Goal: Task Accomplishment & Management: Use online tool/utility

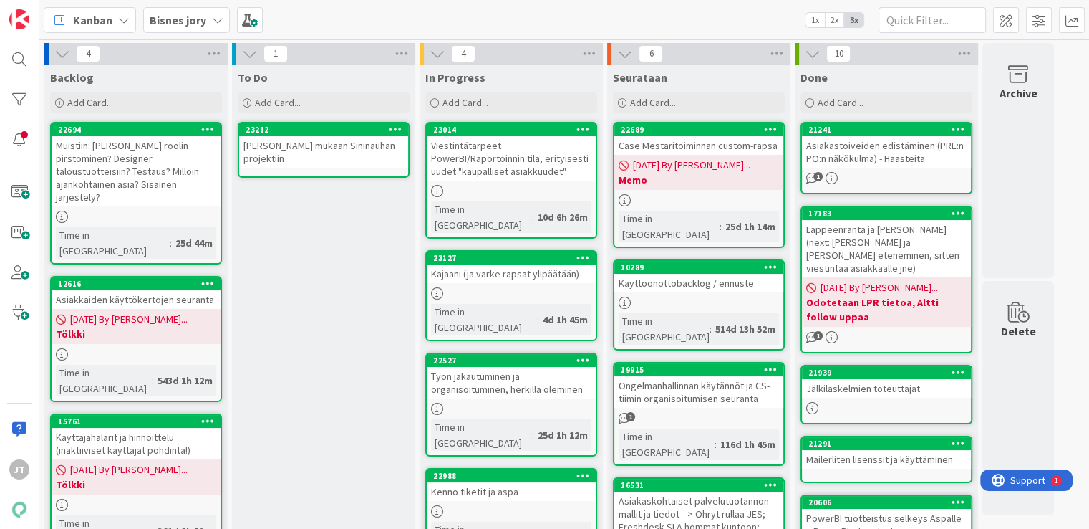
click at [174, 38] on div "Kanban Bisnes jory 1x 2x 3x" at bounding box center [564, 19] width 1050 height 39
click at [186, 24] on b "Bisnes jory" at bounding box center [178, 20] width 57 height 14
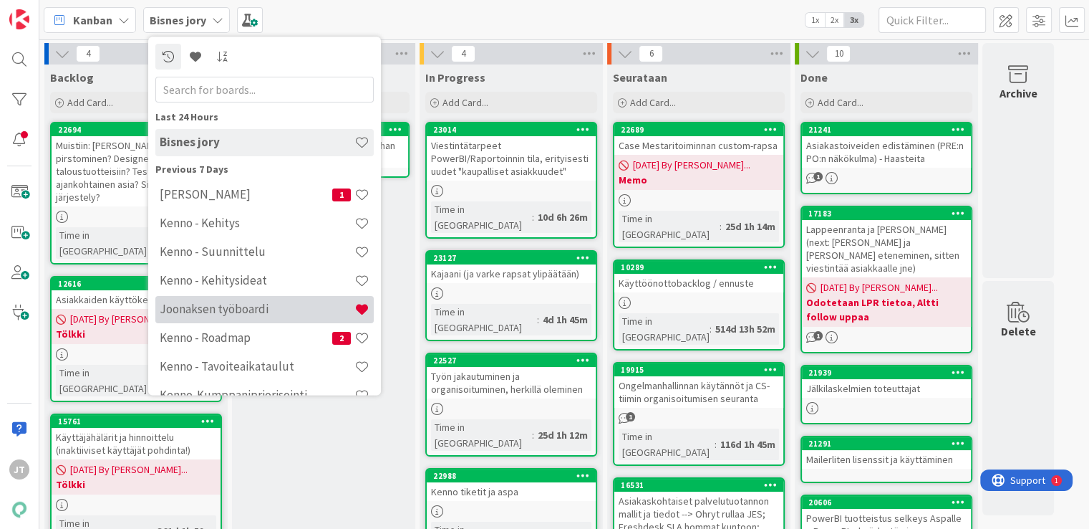
click at [229, 316] on h4 "Joonaksen työboardi" at bounding box center [257, 309] width 195 height 14
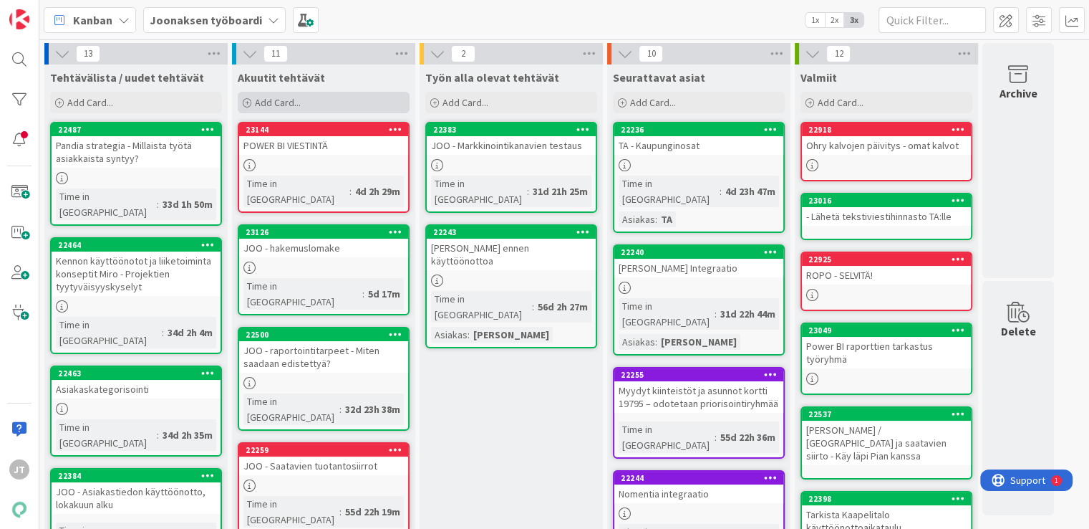
click at [297, 102] on span "Add Card..." at bounding box center [278, 102] width 46 height 13
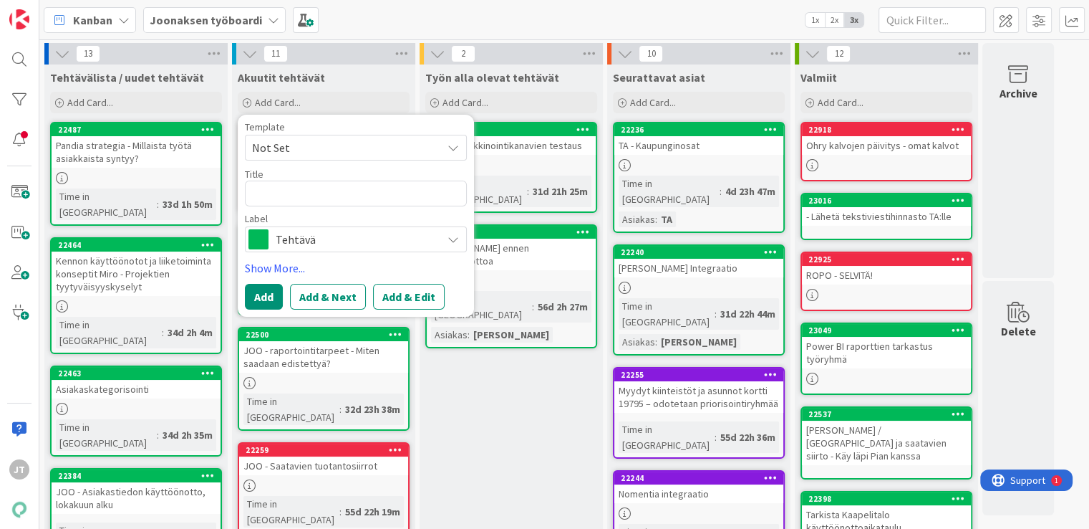
click at [292, 244] on span "Tehtävä" at bounding box center [355, 239] width 159 height 20
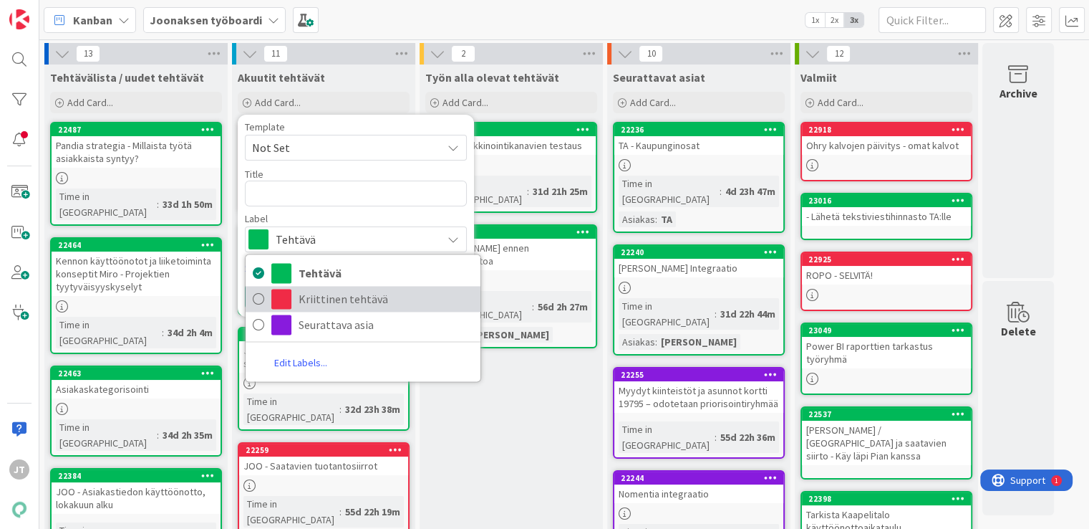
click at [301, 289] on span "Kriittinen tehtävä" at bounding box center [386, 298] width 175 height 21
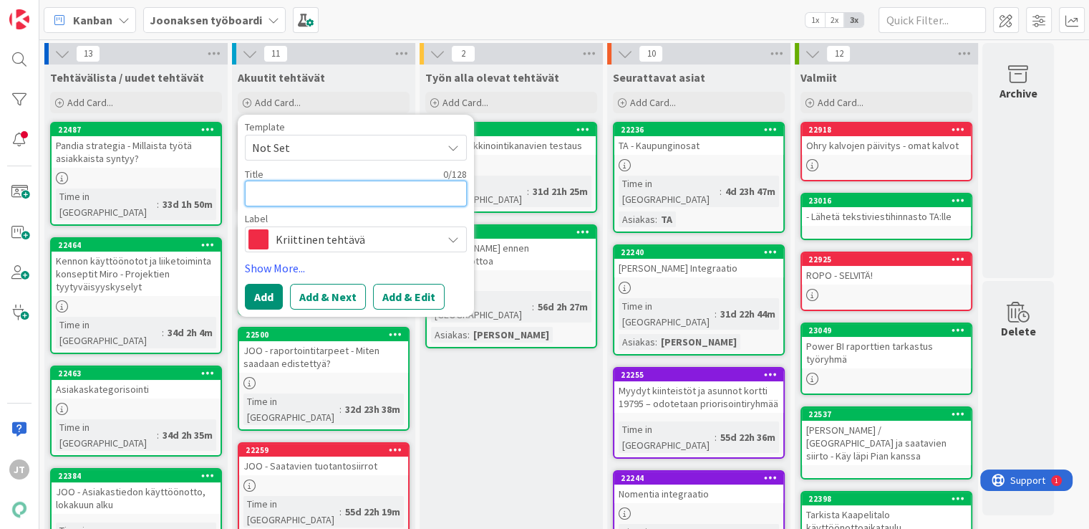
click at [345, 193] on textarea at bounding box center [356, 193] width 222 height 26
type textarea "x"
type textarea "J"
type textarea "x"
type textarea "JO"
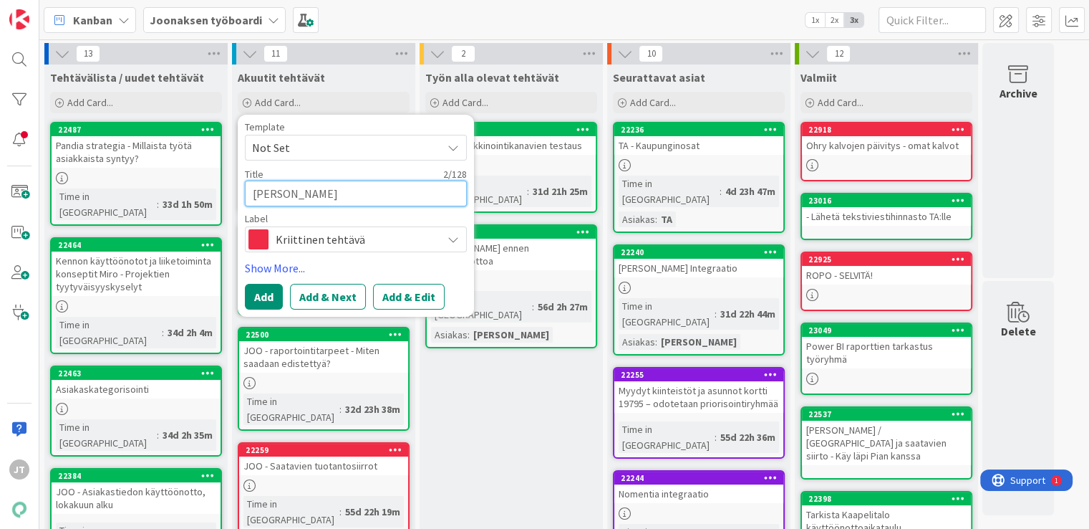
type textarea "x"
type textarea "JOO"
type textarea "x"
type textarea "JOO"
type textarea "x"
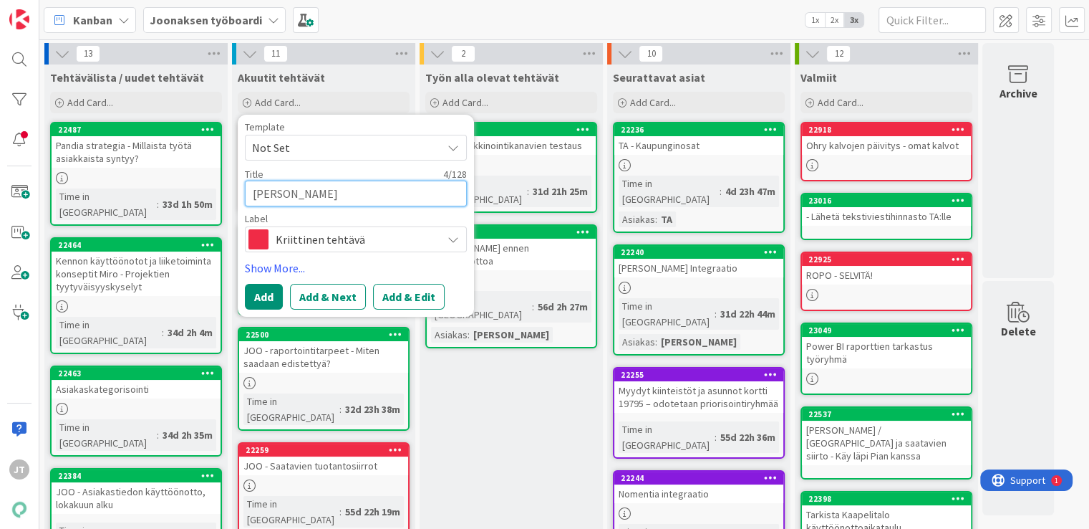
type textarea "JOO K"
type textarea "x"
type textarea "JOO KO"
type textarea "x"
type textarea "JOO KOD"
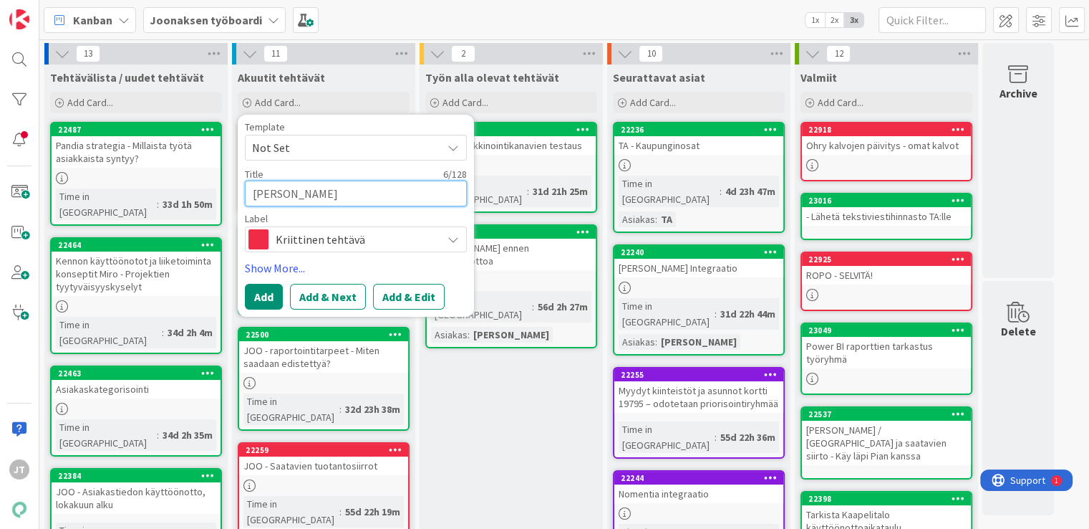
type textarea "x"
type textarea "JOO KODI"
type textarea "x"
type textarea "JOO KODIT"
type textarea "x"
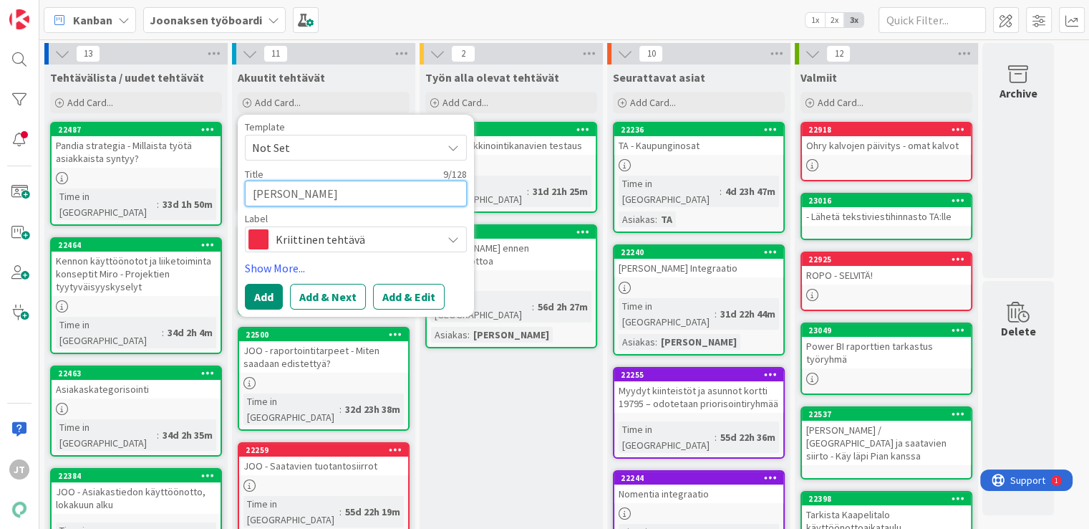
type textarea "JOO KODIT"
type textarea "x"
type textarea "JOO KODIT"
type textarea "x"
type textarea "JOO KODI"
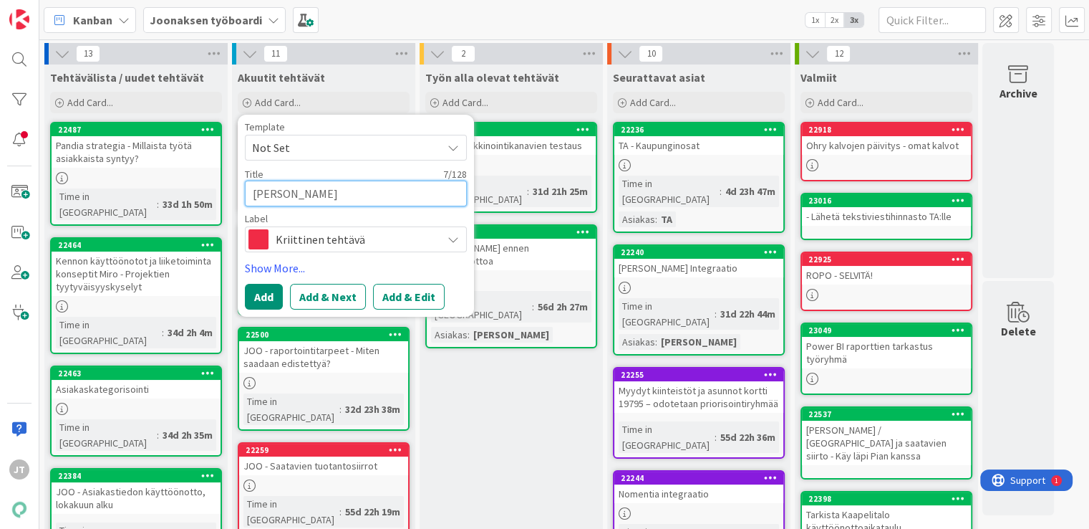
type textarea "x"
type textarea "JOO KOD"
type textarea "x"
type textarea "JOO KO"
type textarea "x"
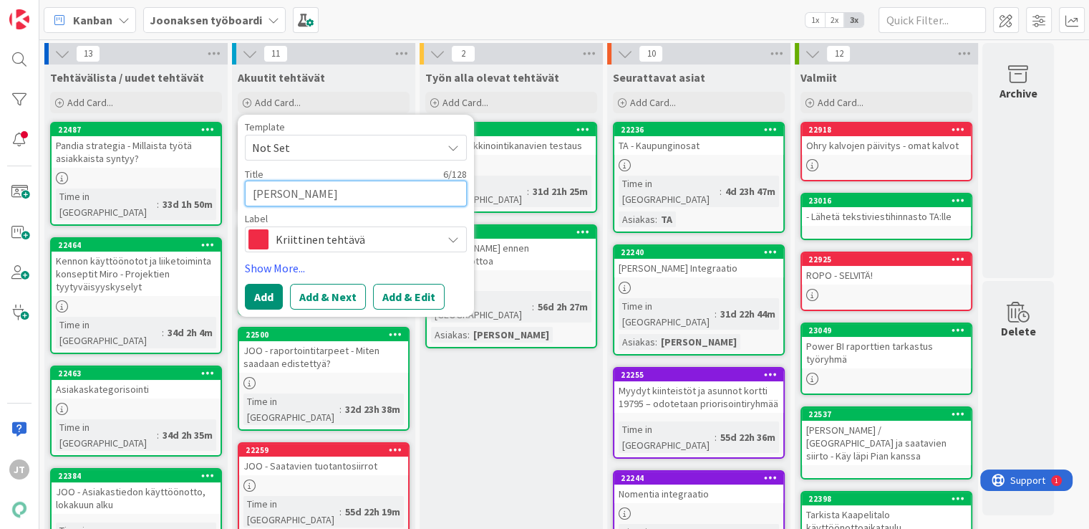
type textarea "JOO K"
type textarea "x"
type textarea "JOO"
type textarea "x"
type textarea "JOO O"
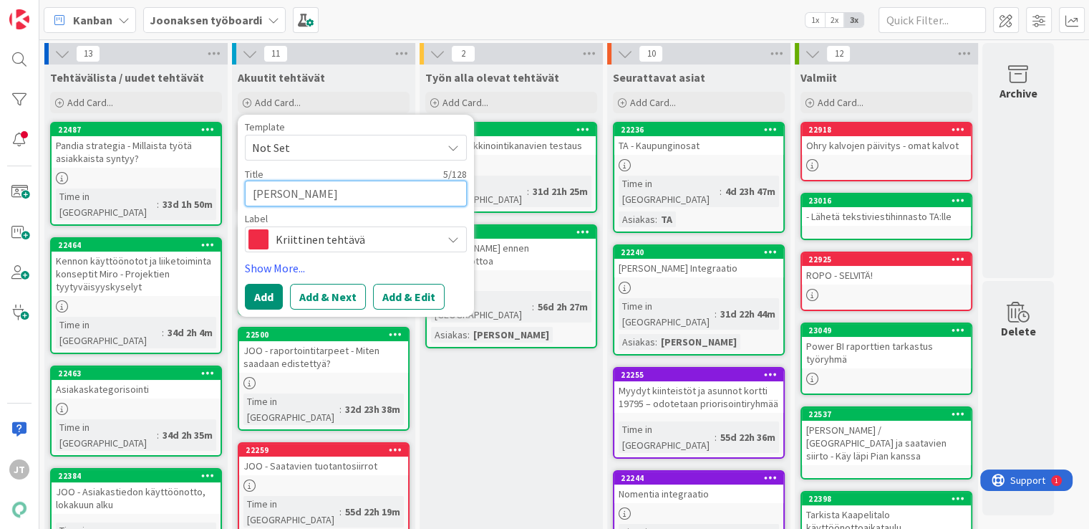
type textarea "x"
type textarea "JOO OI"
type textarea "x"
type textarea "JOO OIK"
type textarea "x"
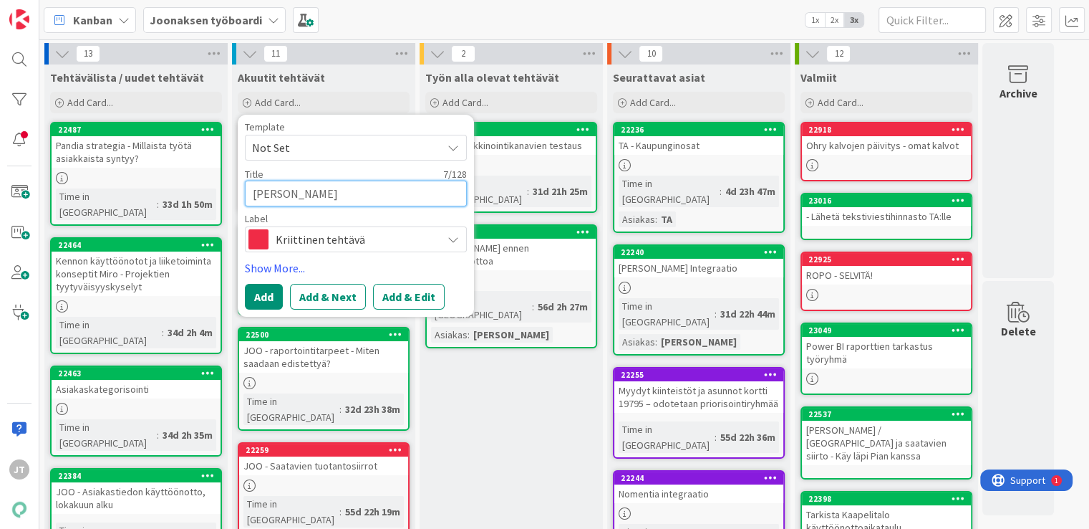
type textarea "JOO OIKO"
type textarea "x"
type textarea "JOO OIKOT"
type textarea "x"
type textarea "JOO OIKOTI"
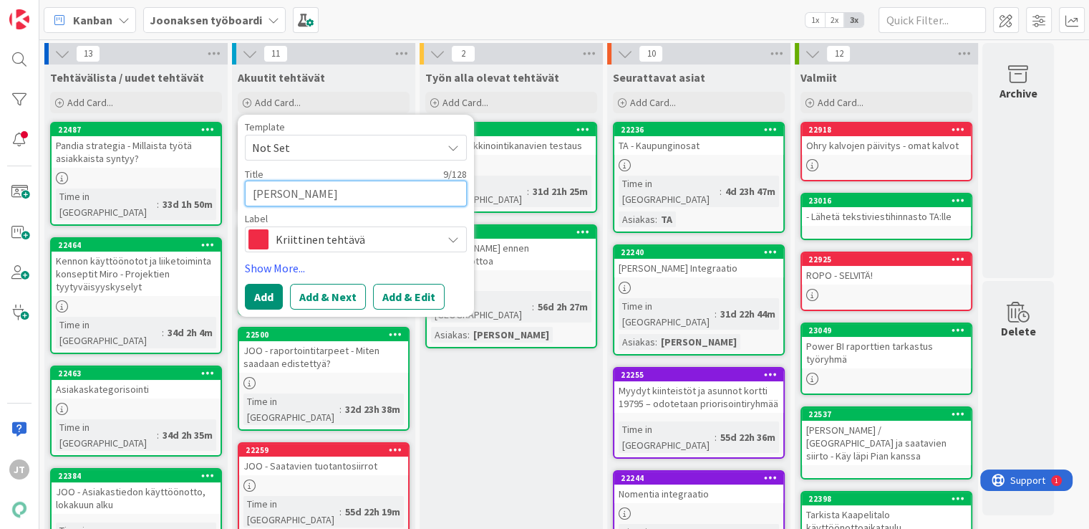
type textarea "x"
type textarea "JOO OIKOTIE"
type textarea "x"
type textarea "JOO OIKOTIE"
type textarea "x"
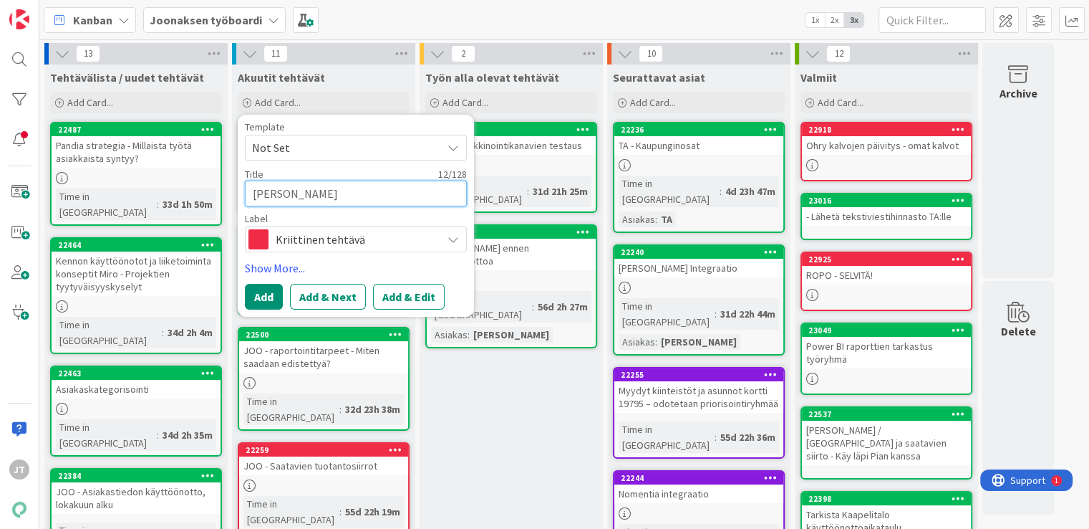
type textarea "JOO OIKOTIE J"
type textarea "x"
type textarea "JOO OIKOTIE JA"
type textarea "x"
type textarea "JOO OIKOTIE JA"
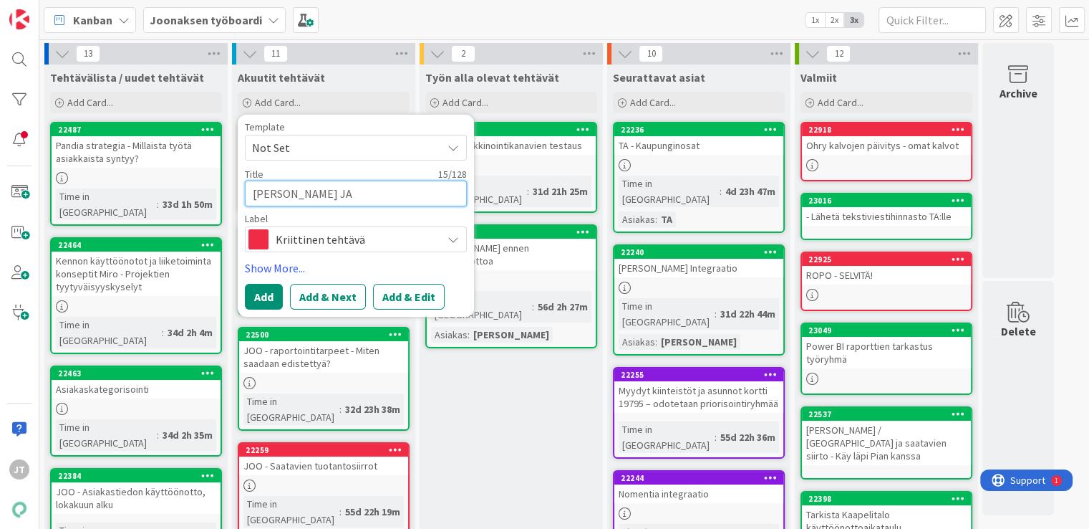
type textarea "x"
type textarea "JOO OIKOTIE JA V"
type textarea "x"
type textarea "JOO OIKOTIE JA VU"
type textarea "x"
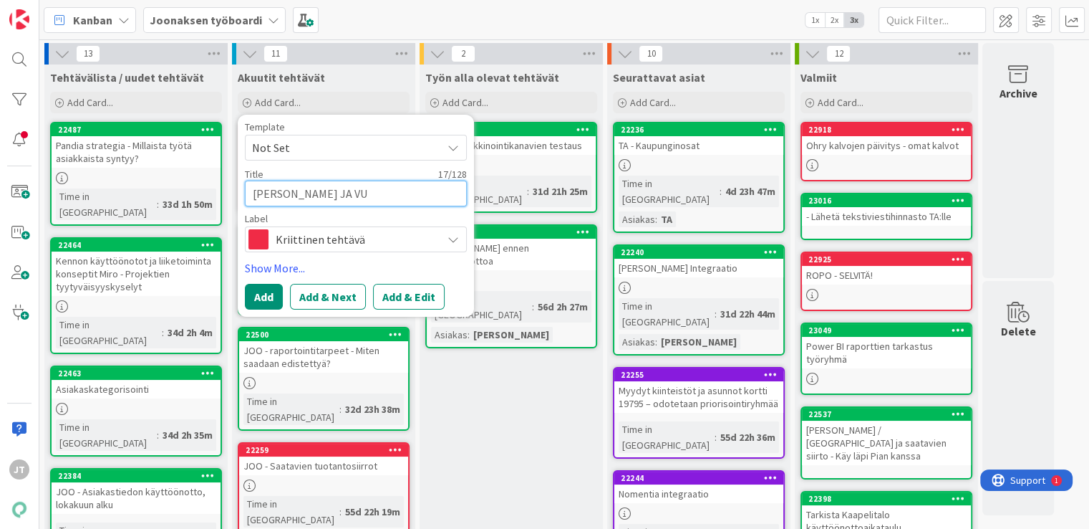
type textarea "JOO OIKOTIE JA VUO"
type textarea "x"
type textarea "JOO OIKOTIE JA VUOK"
type textarea "x"
type textarea "JOO OIKOTIE JA VUOKR"
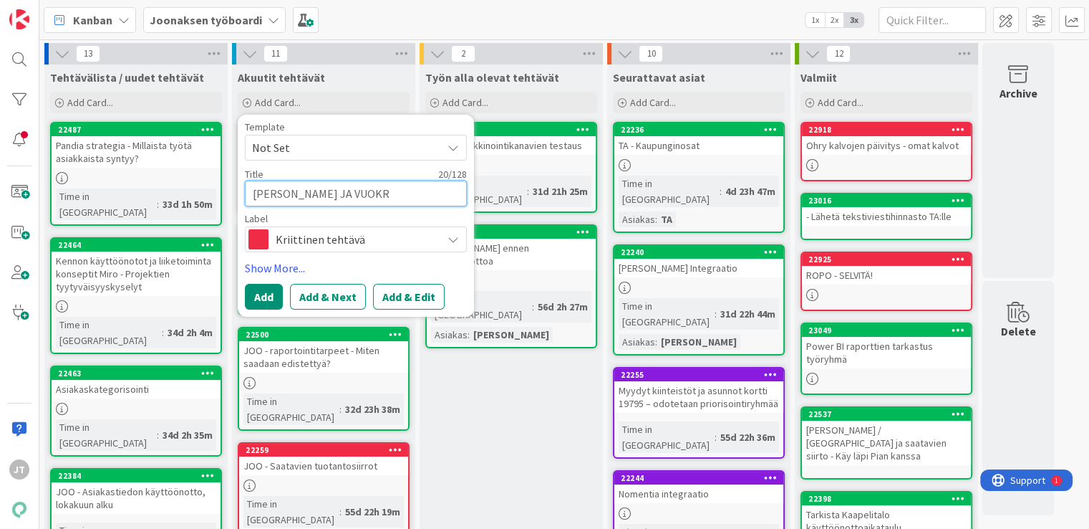
type textarea "x"
type textarea "JOO OIKOTIE JA VUOKRA"
type textarea "x"
type textarea "JOO OIKOTIE JA VUOKRAV"
type textarea "x"
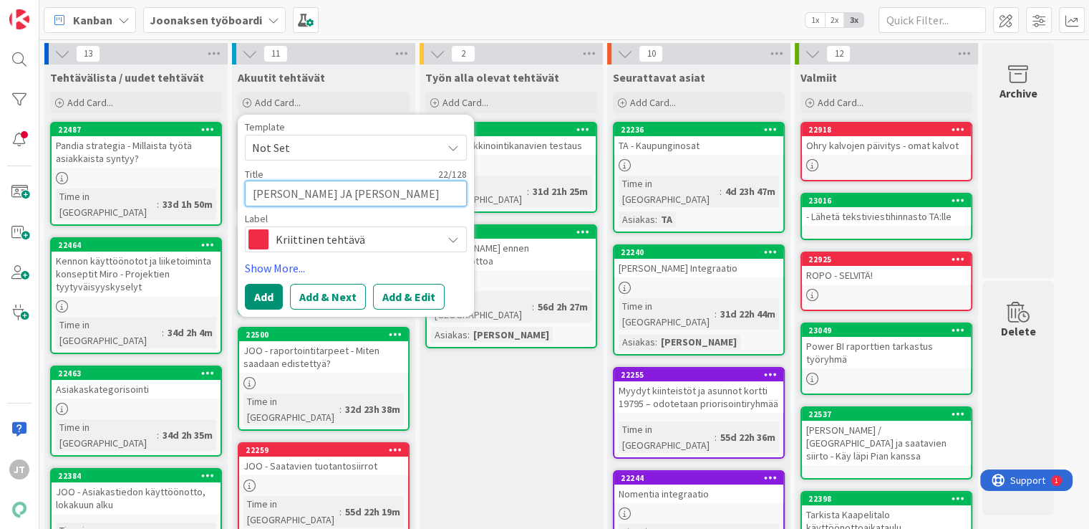
type textarea "JOO OIKOTIE JA VUOKRA"
type textarea "x"
type textarea "JOO OIKOTIE JA VUOKR"
type textarea "x"
type textarea "JOO OIKOTIE JA VUOKRA"
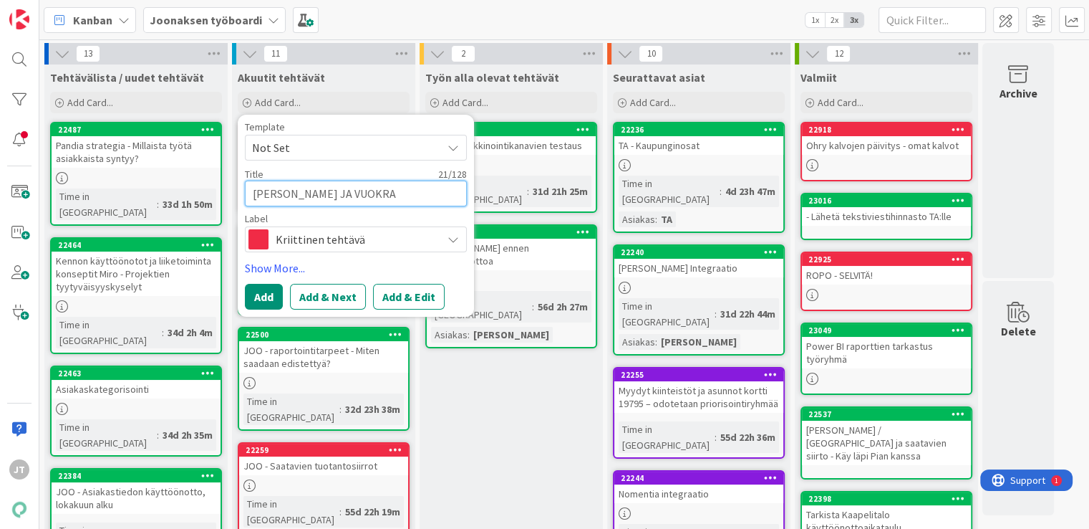
type textarea "x"
type textarea "JOO OIKOTIE JA VUOKRAO"
type textarea "x"
type textarea "JOO OIKOTIE JA VUOKRAOV"
type textarea "x"
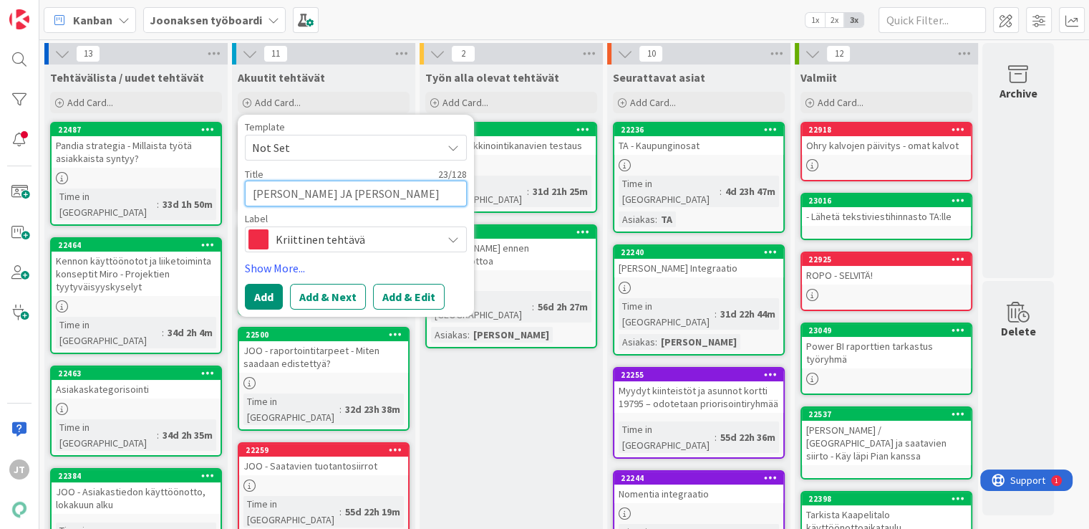
type textarea "JOO OIKOTIE JA VUOKRAOVI"
type textarea "x"
type textarea "JOO OIKOTIE JA VUOKRAOVI"
type textarea "x"
type textarea "JOO OIKOTIE JA VUOKRAOVI T"
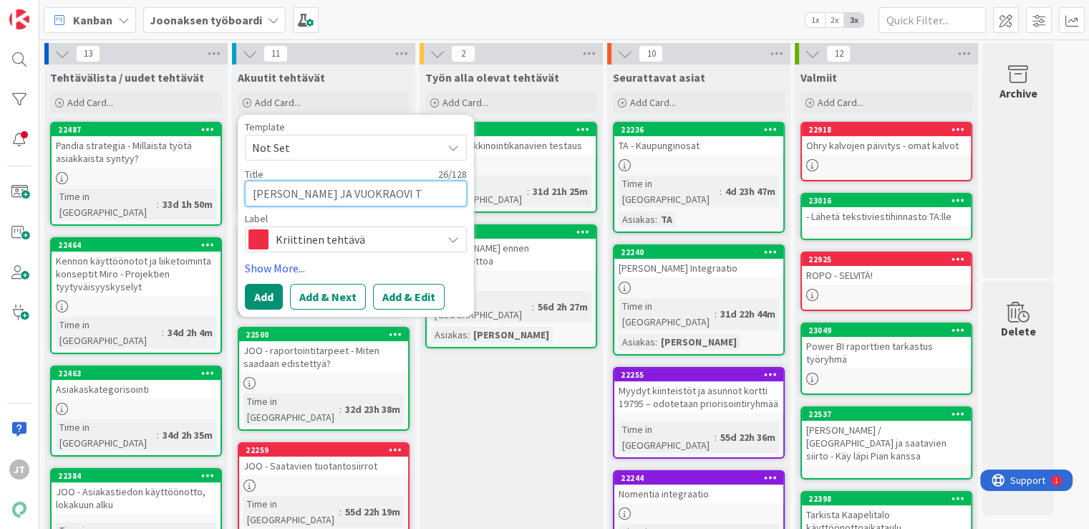
type textarea "x"
type textarea "JOO OIKOTIE JA VUOKRAOVI TU"
type textarea "x"
type textarea "JOO OIKOTIE JA VUOKRAOVI TUO"
type textarea "x"
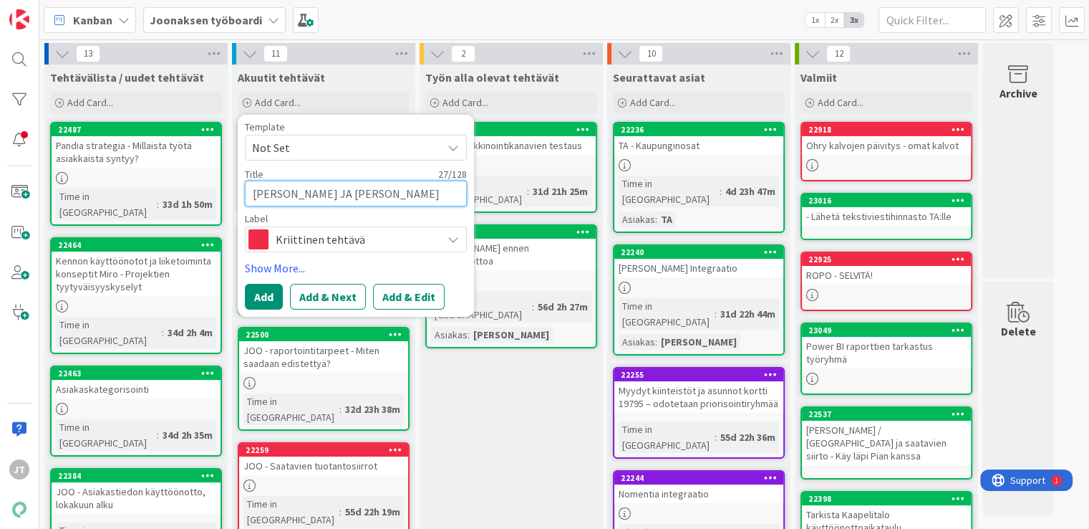
type textarea "JOO OIKOTIE JA VUOKRAOVI TUOT"
type textarea "x"
type textarea "JOO OIKOTIE JA VUOKRAOVI TUOTA"
type textarea "x"
type textarea "JOO OIKOTIE JA VUOKRAOVI TUOTAN"
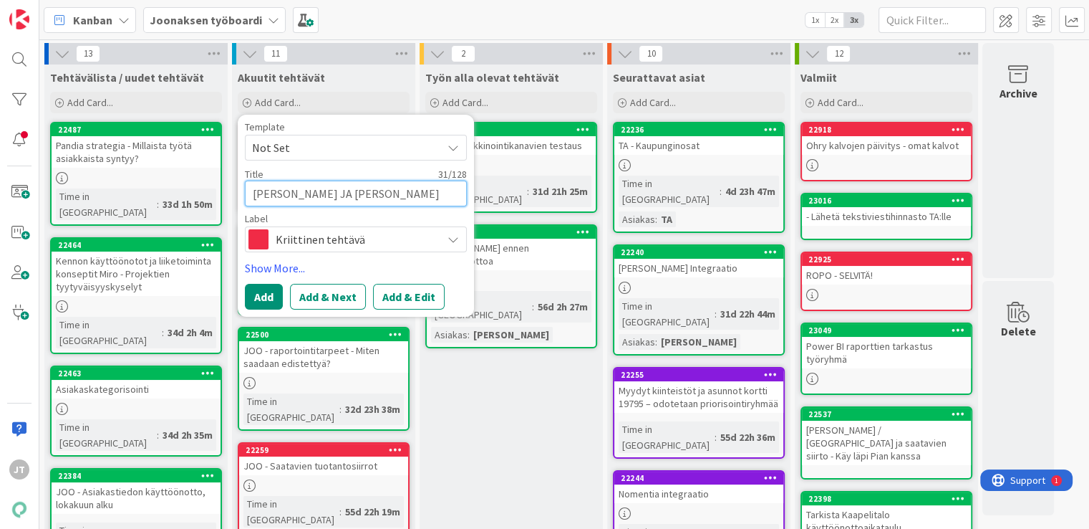
type textarea "x"
type textarea "JOO OIKOTIE JA VUOKRAOVI TUOTANT"
type textarea "x"
type textarea "JOO OIKOTIE JA VUOKRAOVI TUOTANTO"
type textarea "x"
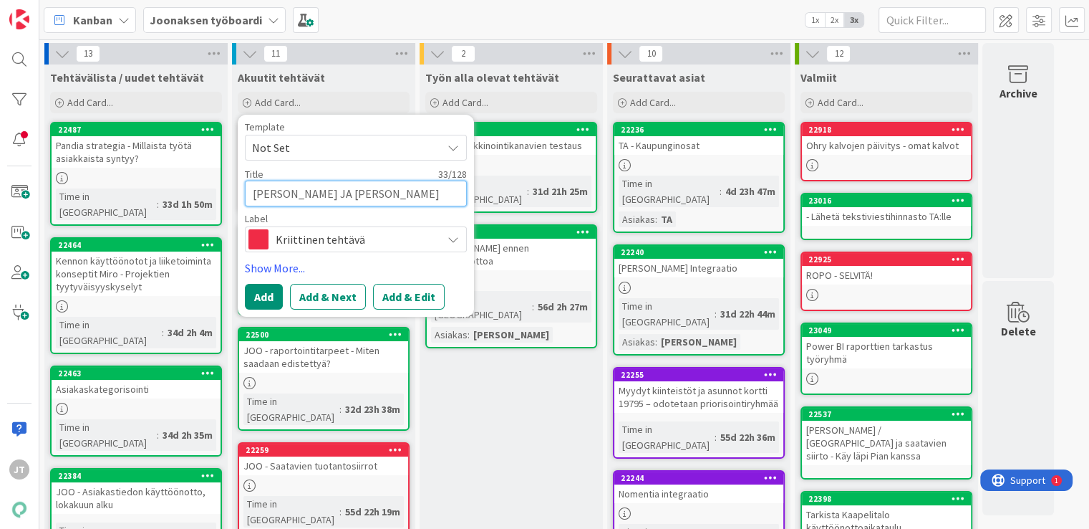
type textarea "JOO OIKOTIE JA VUOKRAOVI TUOTANTOA"
type textarea "x"
type textarea "JOO OIKOTIE JA VUOKRAOVI TUOTANTOAK"
type textarea "x"
type textarea "JOO OIKOTIE JA VUOKRAOVI TUOTANTOAKT"
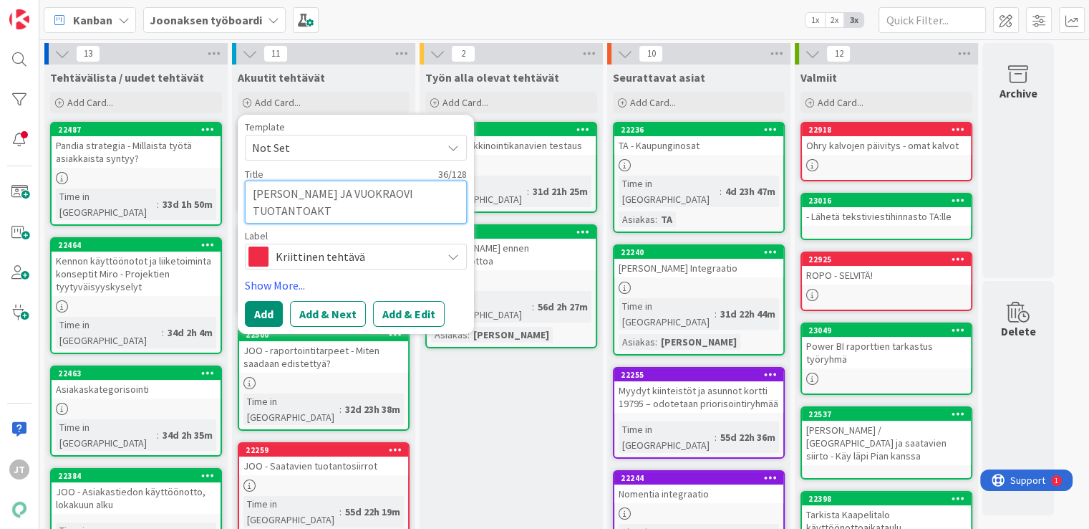
type textarea "x"
type textarea "JOO OIKOTIE JA VUOKRAOVI TUOTANTOAKTI"
type textarea "x"
type textarea "JOO OIKOTIE JA VUOKRAOVI TUOTANTOAKTIV"
type textarea "x"
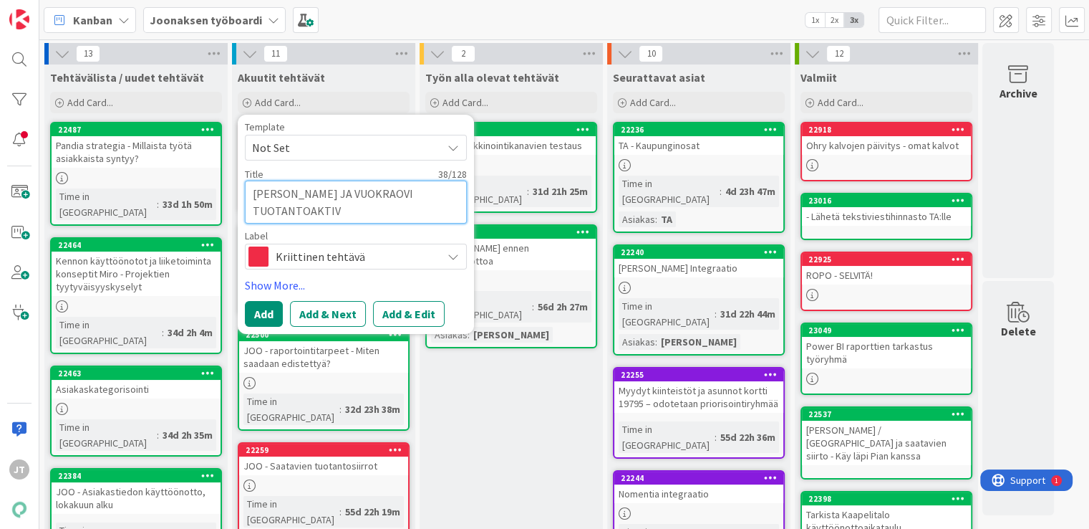
type textarea "JOO OIKOTIE JA VUOKRAOVI TUOTANTOAKTIVO"
type textarea "x"
type textarea "JOO OIKOTIE JA VUOKRAOVI TUOTANTOAKTIVOI"
type textarea "x"
type textarea "JOO OIKOTIE JA VUOKRAOVI TUOTANTOAKTIVOIN"
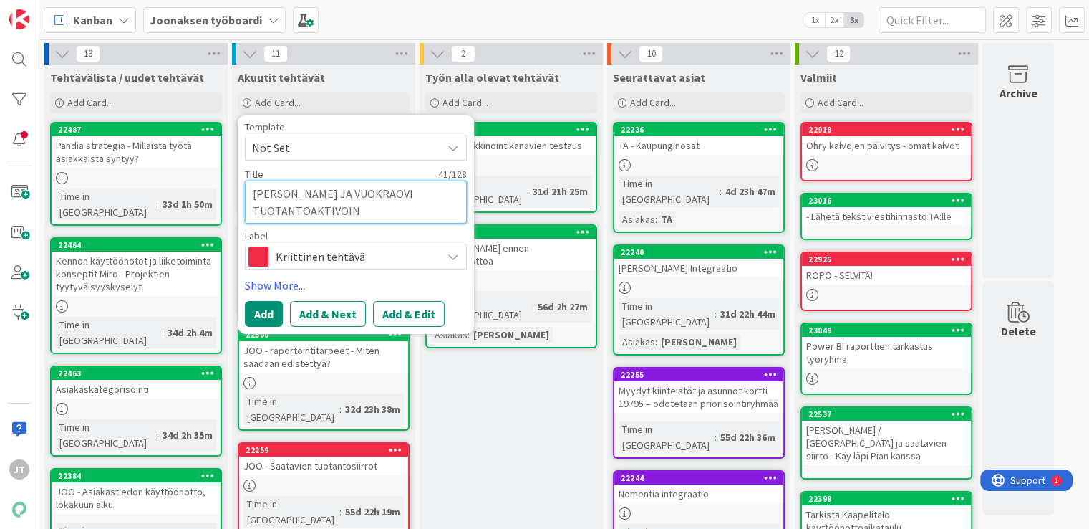
type textarea "x"
type textarea "JOO OIKOTIE JA VUOKRAOVI TUOTANTOAKTIVOINT"
type textarea "x"
type textarea "JOO OIKOTIE JA VUOKRAOVI TUOTANTOAKTIVOINTI"
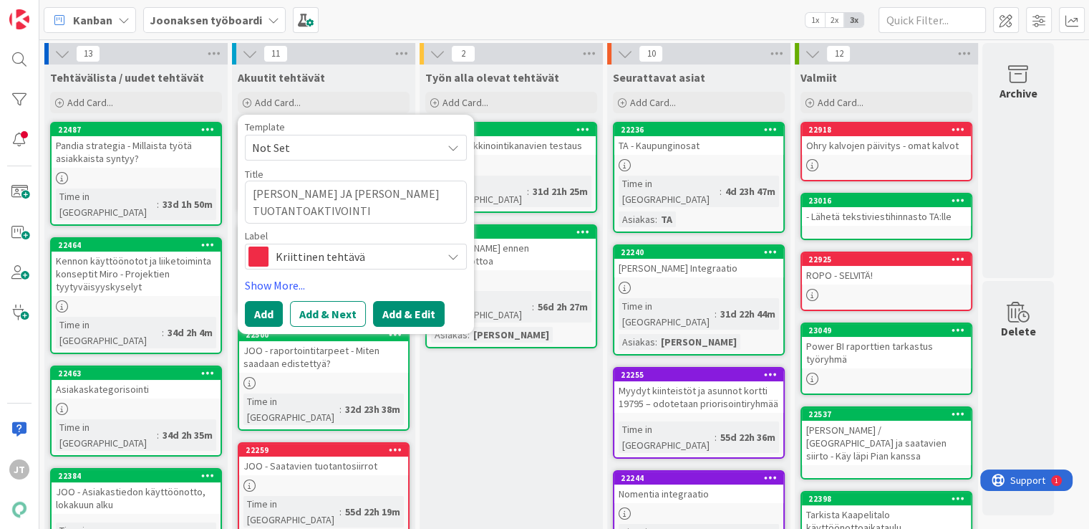
click at [413, 316] on button "Add & Edit" at bounding box center [409, 314] width 72 height 26
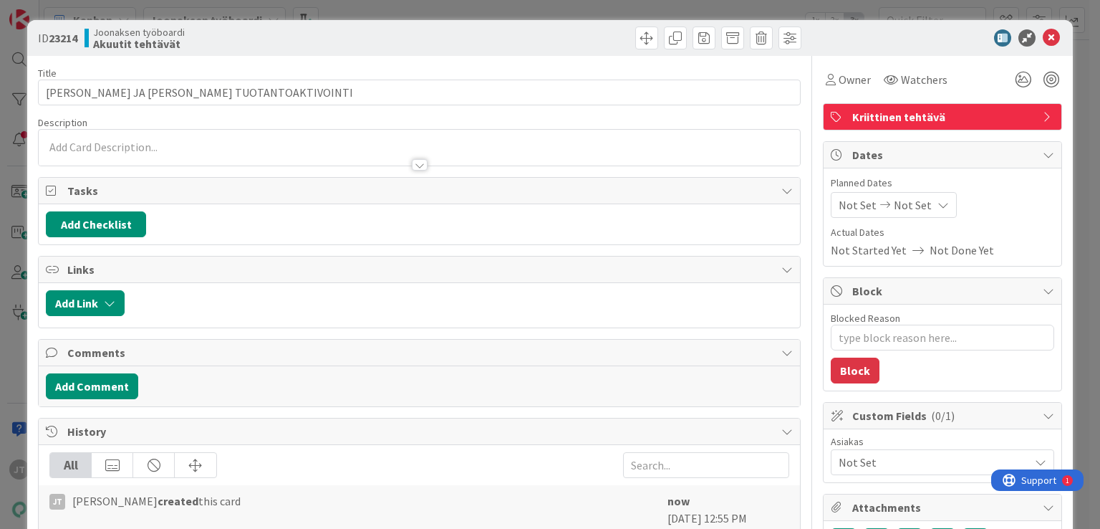
type textarea "x"
click at [314, 151] on div at bounding box center [419, 157] width 761 height 15
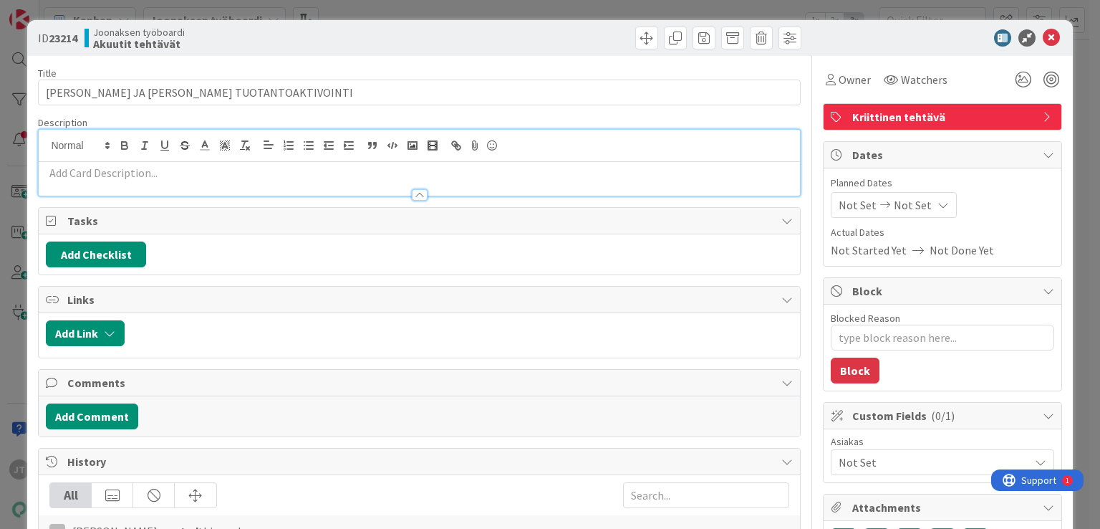
click at [209, 167] on p at bounding box center [419, 173] width 746 height 16
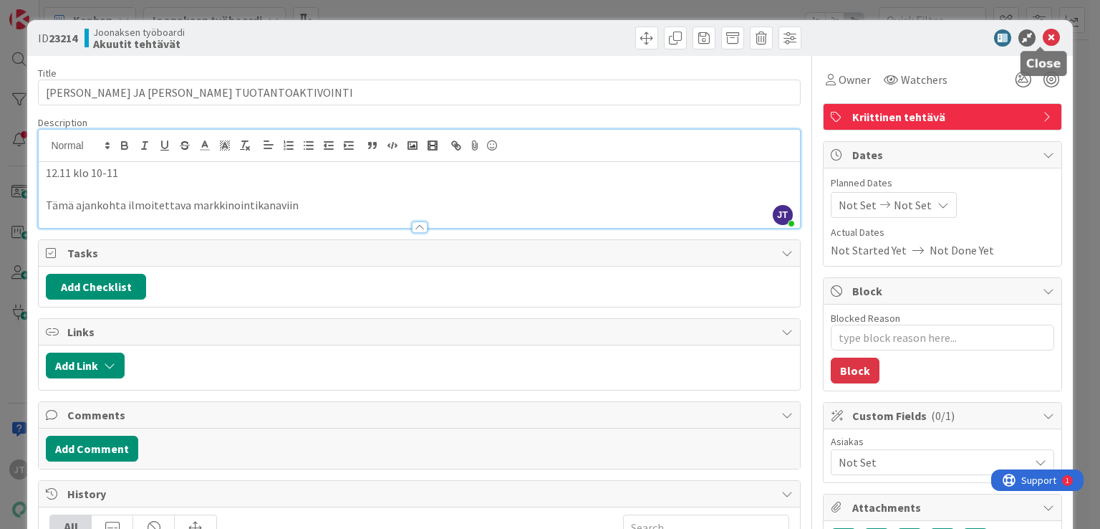
click at [1043, 40] on icon at bounding box center [1051, 37] width 17 height 17
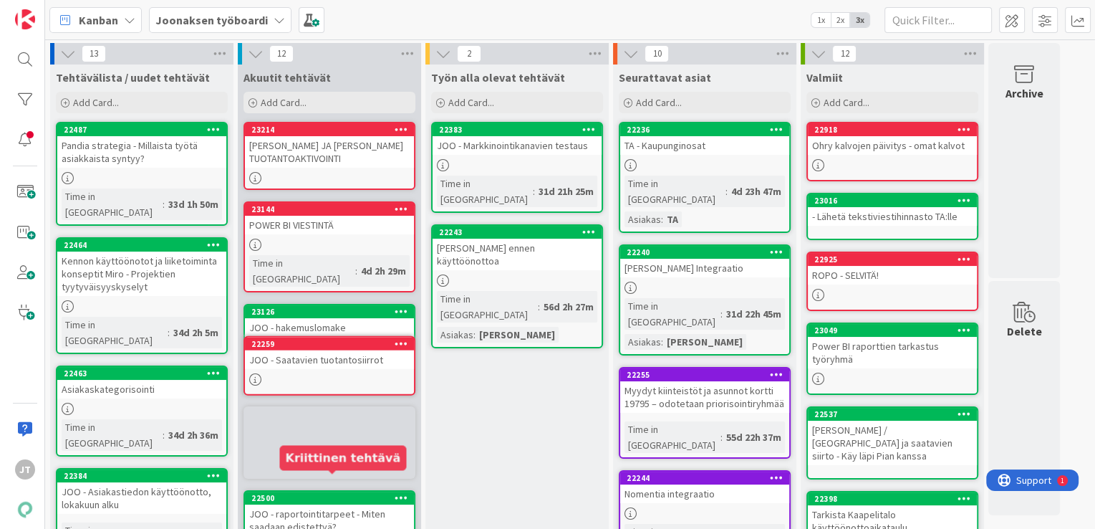
scroll to position [21, 0]
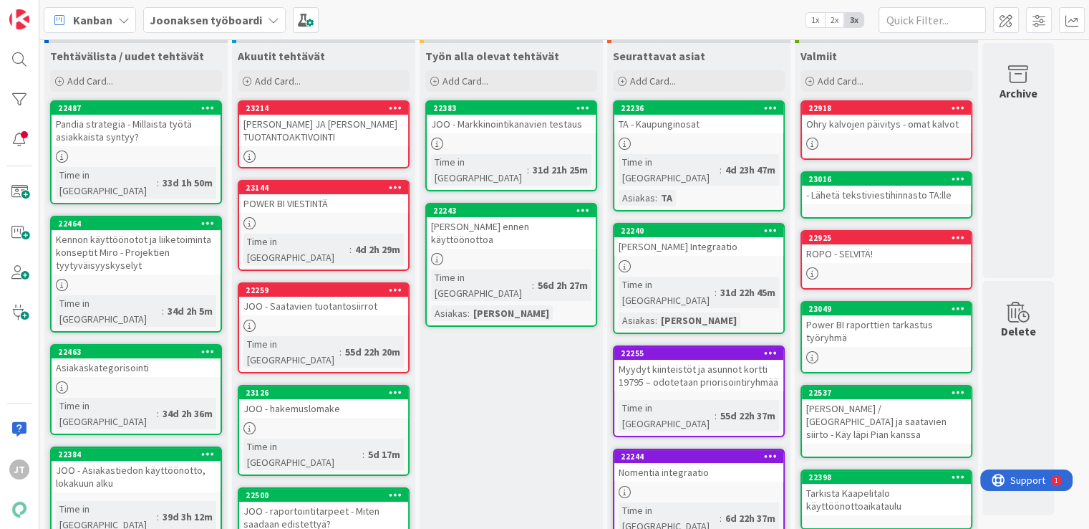
click at [320, 297] on div "JOO - Saatavien tuotantosiirrot" at bounding box center [323, 306] width 169 height 19
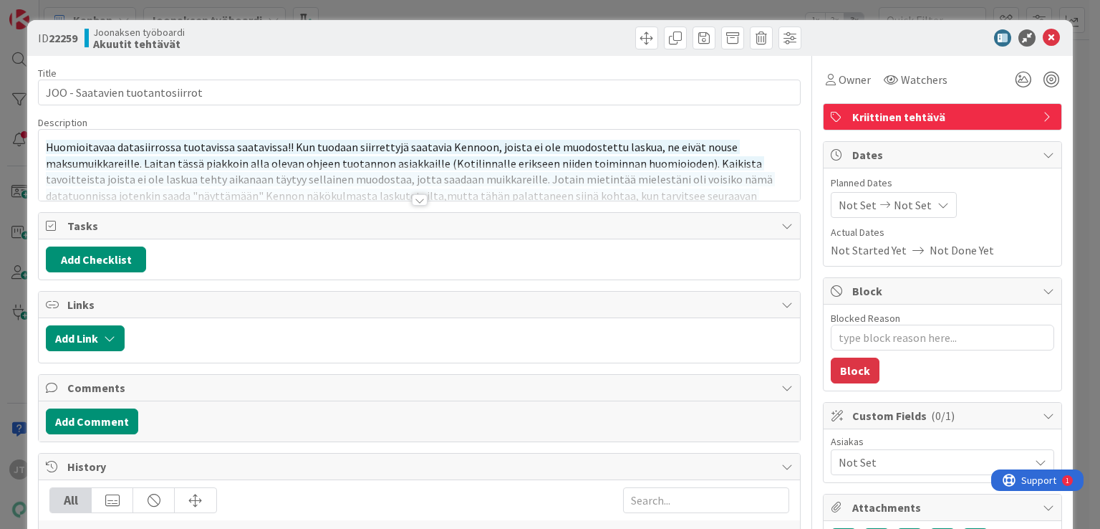
click at [412, 198] on div at bounding box center [420, 199] width 16 height 11
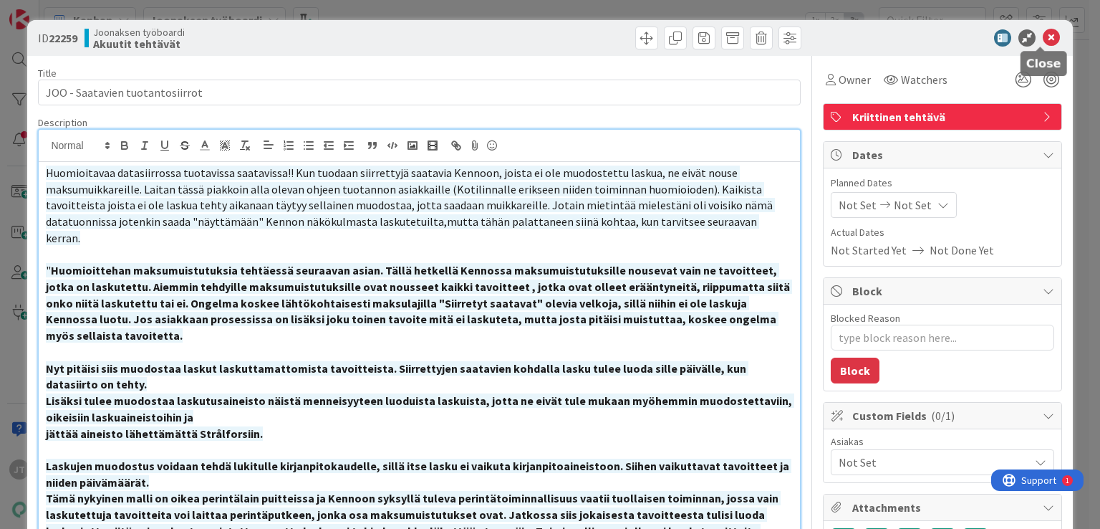
click at [1043, 37] on icon at bounding box center [1051, 37] width 17 height 17
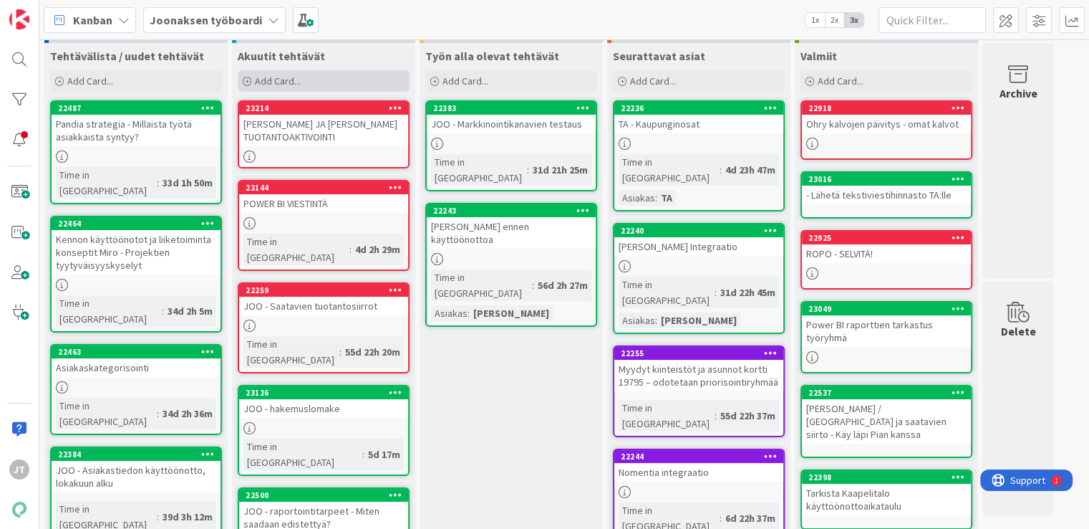
click at [293, 79] on span "Add Card..." at bounding box center [278, 80] width 46 height 13
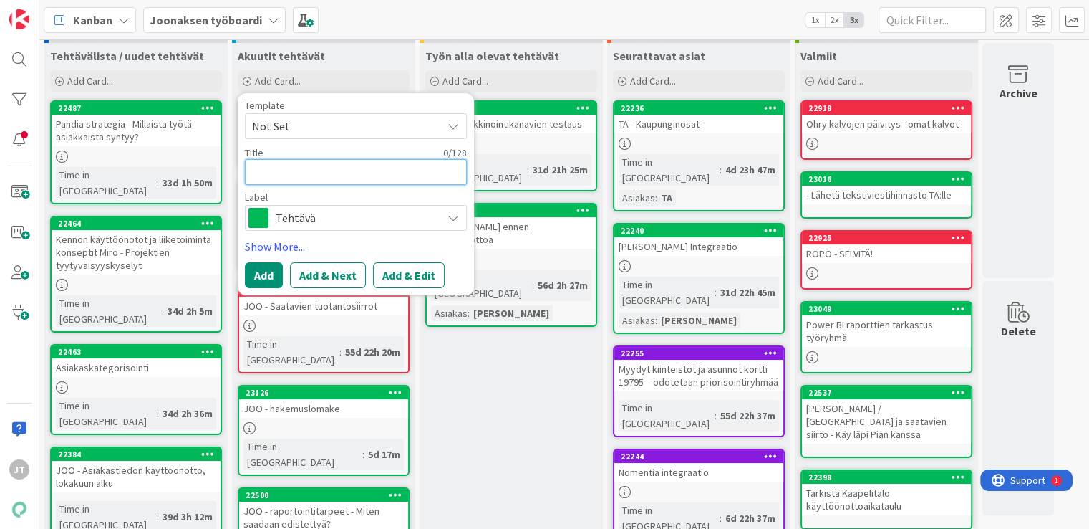
type textarea "x"
type textarea "J"
type textarea "x"
type textarea "JO"
type textarea "x"
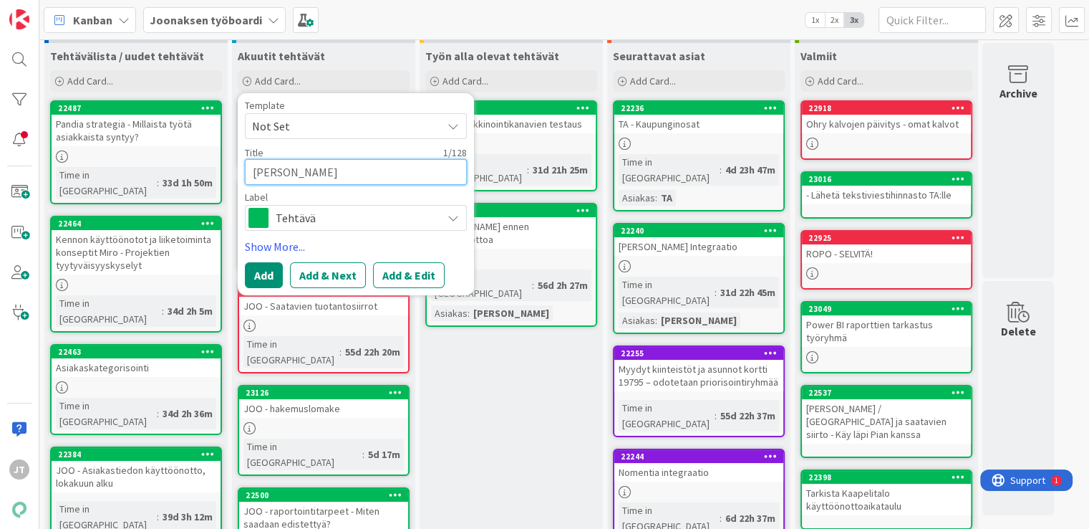
type textarea "JOO"
type textarea "x"
type textarea "JOO"
type textarea "x"
type textarea "JOO -"
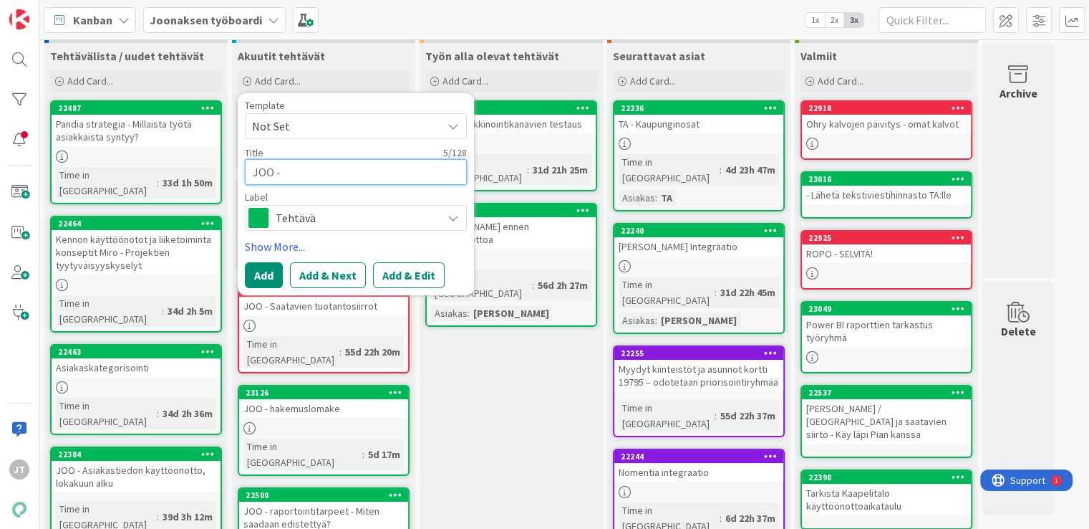
type textarea "x"
type textarea "JOO -"
type textarea "x"
type textarea "JOO - T"
type textarea "x"
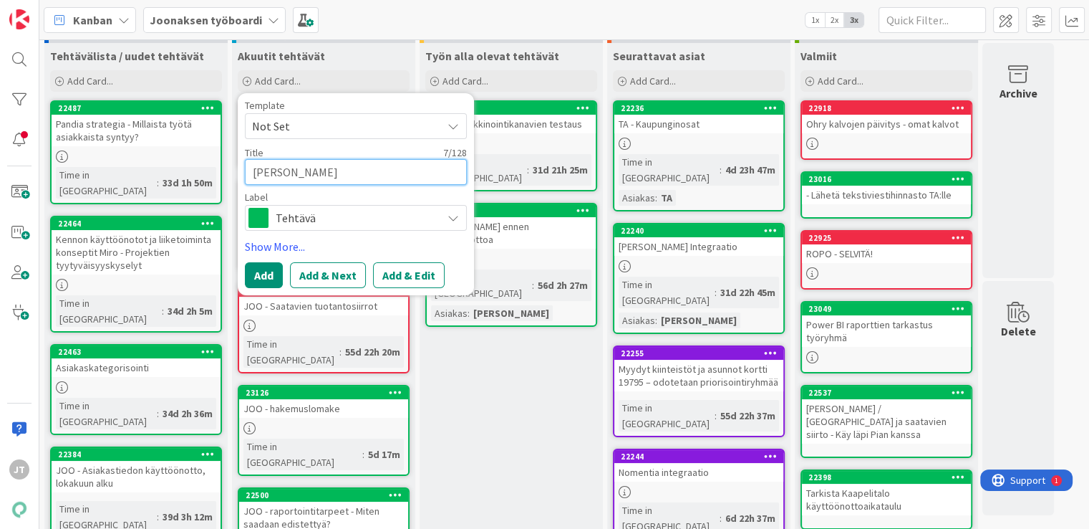
type textarea "JOO - To"
type textarea "x"
type textarea "JOO - Toi"
type textarea "x"
type textarea "JOO - Toim"
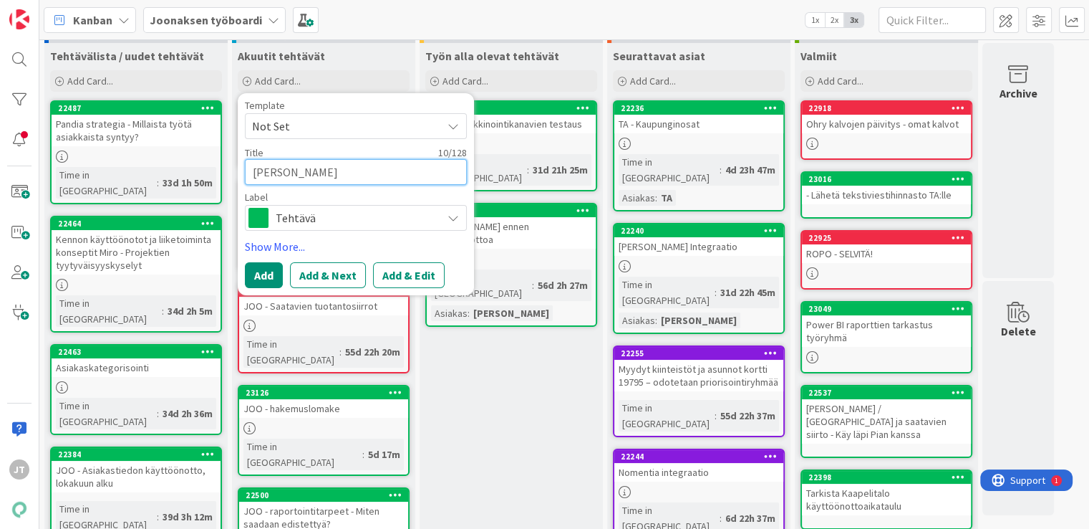
type textarea "x"
type textarea "JOO - Toimi"
type textarea "x"
type textarea "JOO - Toimij"
type textarea "x"
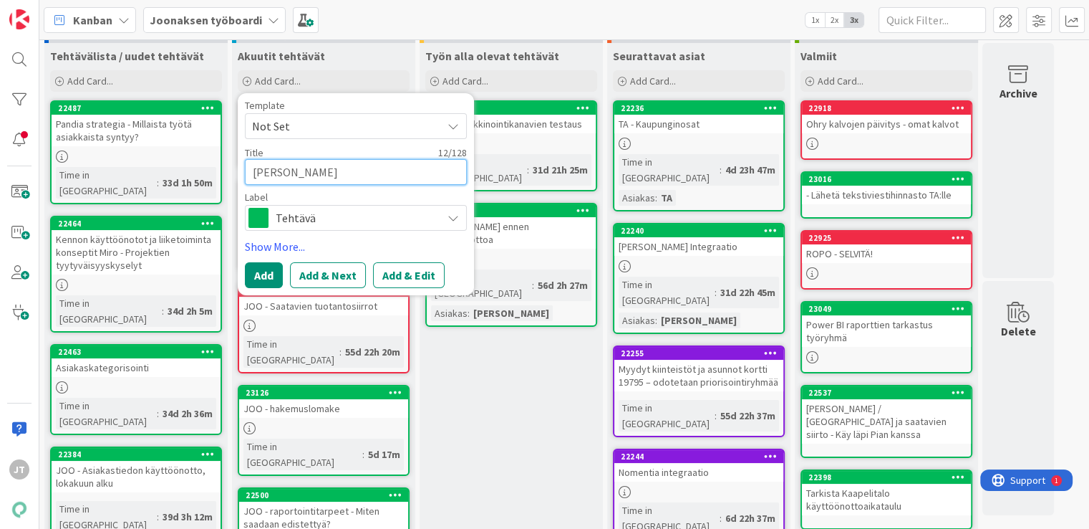
type textarea "JOO - Toimija"
type textarea "x"
type textarea "JOO - Toimijat"
type textarea "x"
type textarea "JOO - Toimijat"
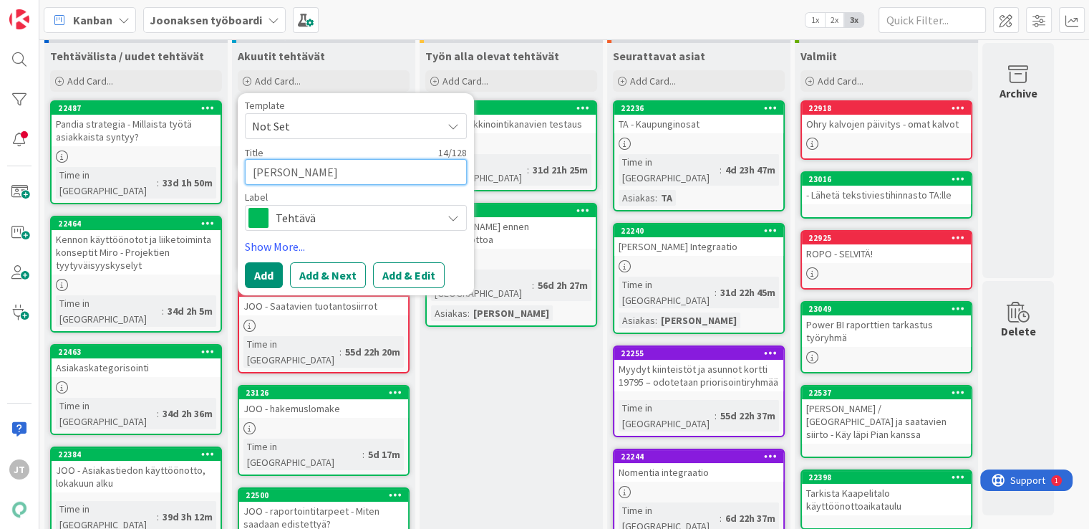
type textarea "x"
type textarea "JOO - Toimijat d"
type textarea "x"
type textarea "JOO - Toimijat da"
type textarea "x"
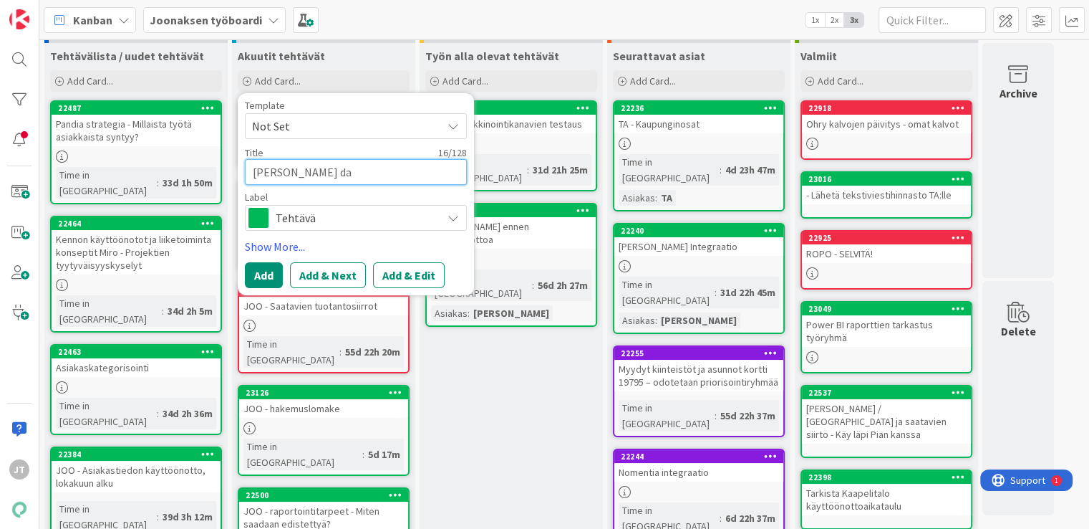
type textarea "JOO - Toimijat dat"
type textarea "x"
type textarea "JOO - Toimijat data"
type textarea "x"
type textarea "JOO - Toimijat datan"
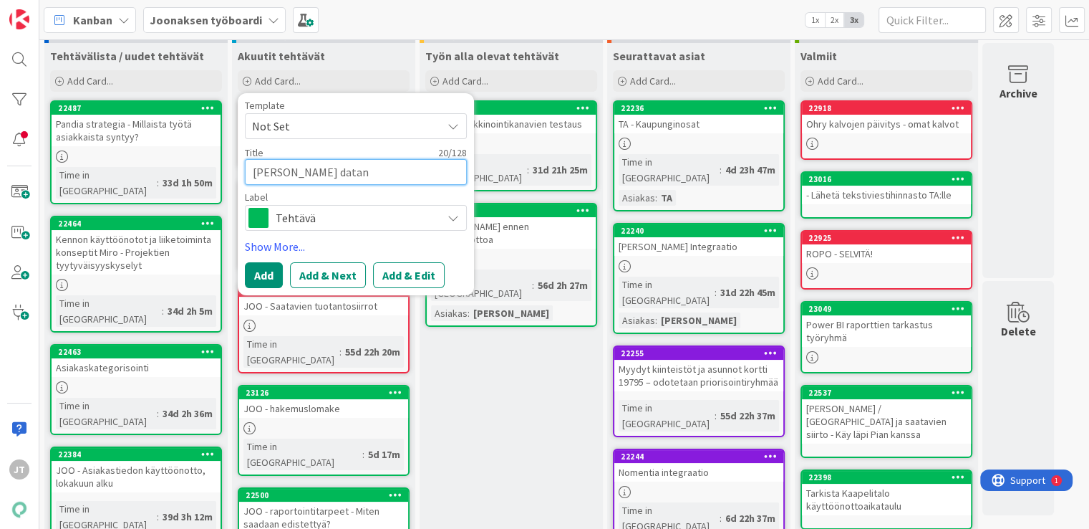
type textarea "x"
type textarea "JOO - Toimijat datan"
type textarea "x"
type textarea "JOO - Toimijat datan v"
type textarea "x"
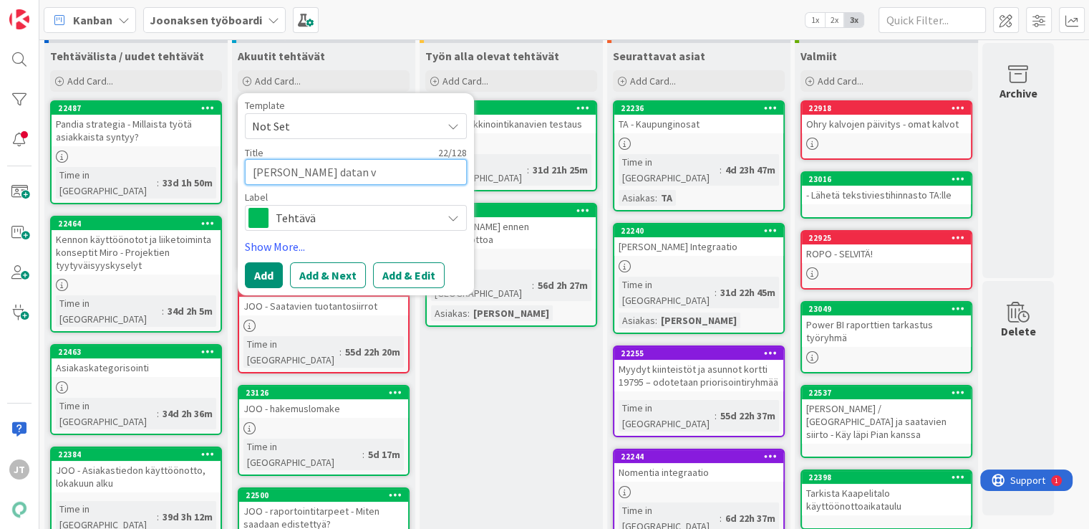
type textarea "JOO - Toimijat datan va"
type textarea "x"
type textarea "JOO - Toimijat datan val"
type textarea "x"
type textarea "JOO - Toimijat datan vali"
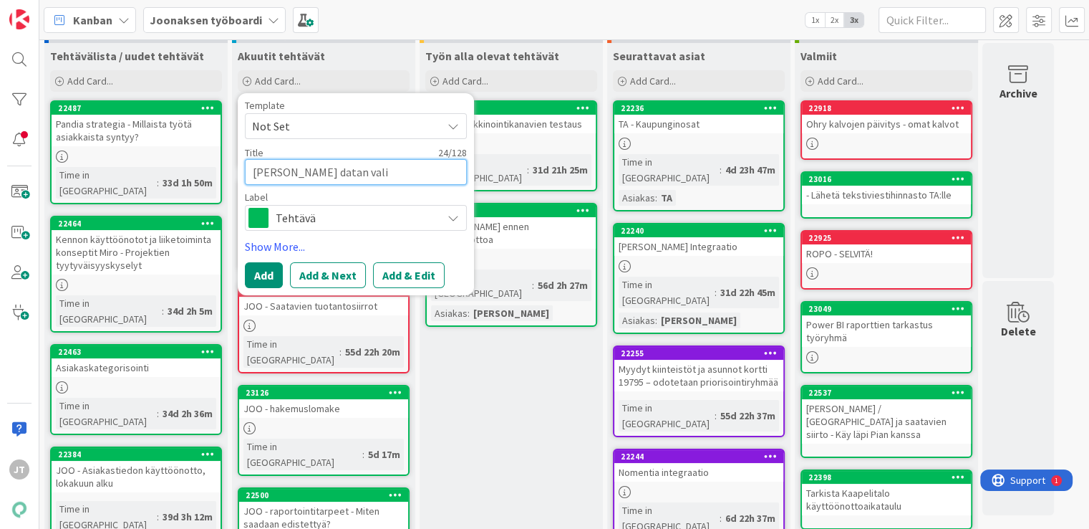
type textarea "x"
type textarea "JOO - Toimijat datan valid"
type textarea "x"
type textarea "JOO - Toimijat datan valido"
type textarea "x"
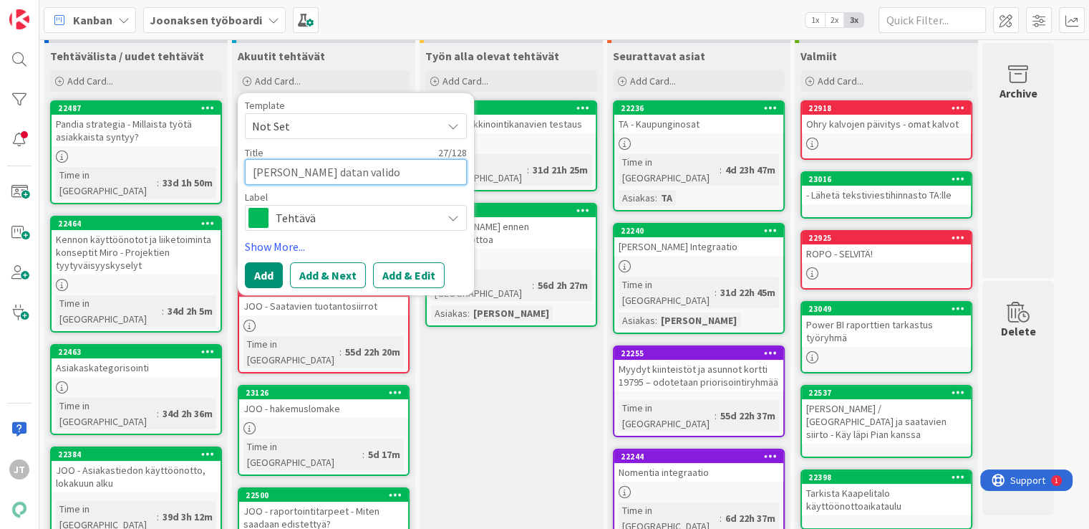
type textarea "JOO - Toimijat datan validoi"
type textarea "x"
type textarea "JOO - Toimijat datan validoin"
type textarea "x"
type textarea "JOO - Toimijat datan validoint"
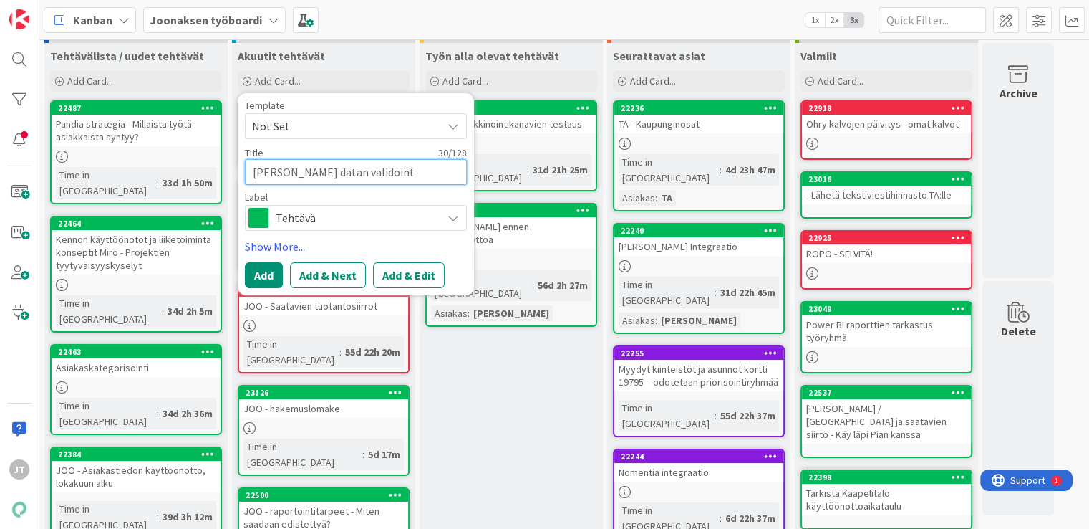
type textarea "x"
type textarea "JOO - Toimijat datan validointi"
click at [400, 274] on button "Add & Edit" at bounding box center [409, 275] width 72 height 26
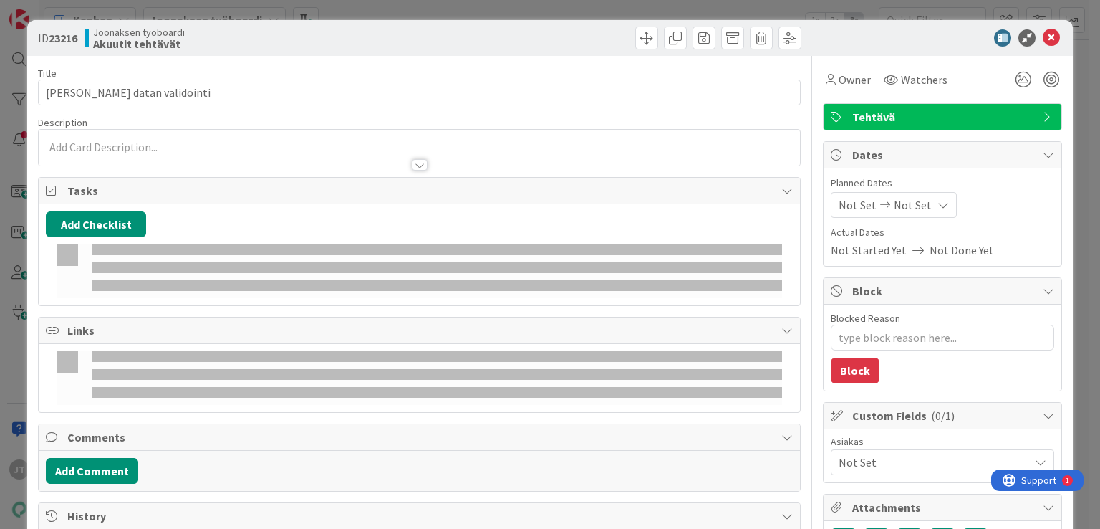
type textarea "x"
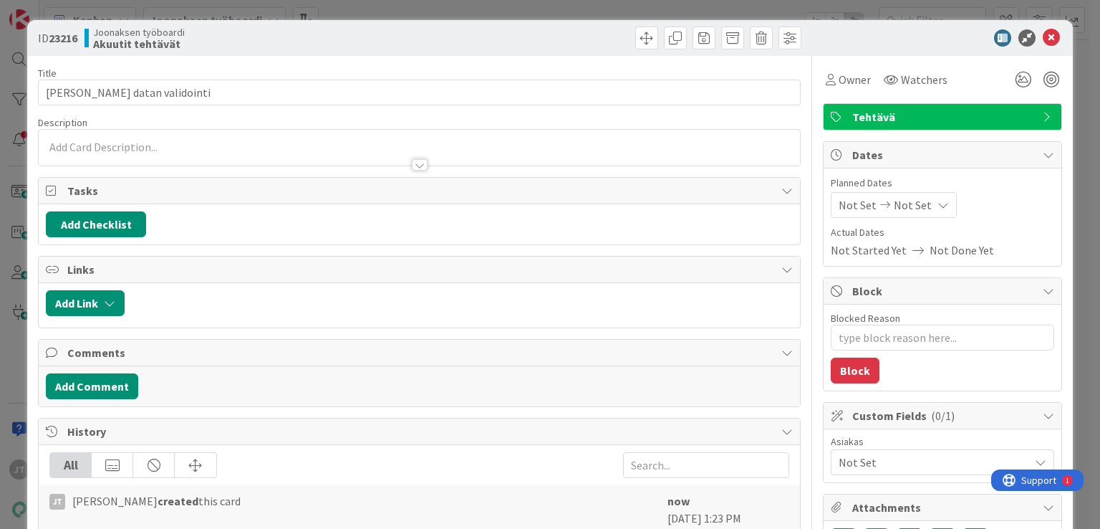
click at [135, 148] on p at bounding box center [419, 147] width 746 height 16
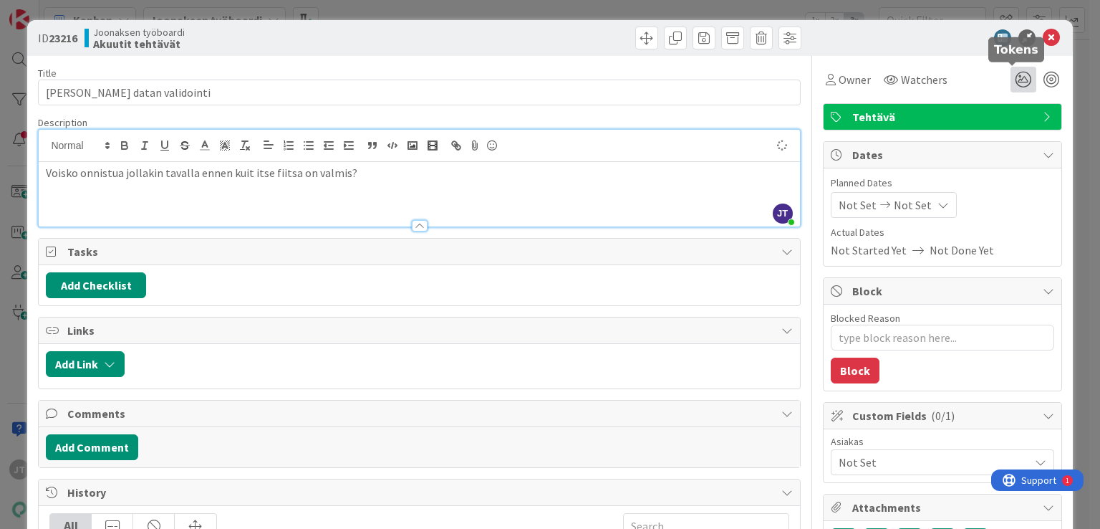
type textarea "x"
click at [1043, 35] on icon at bounding box center [1051, 37] width 17 height 17
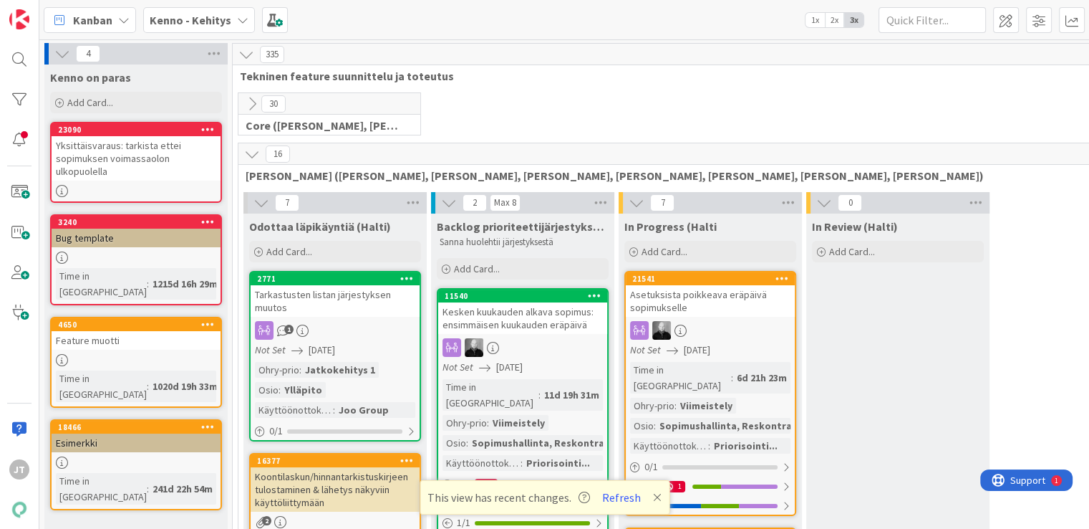
scroll to position [2435, 0]
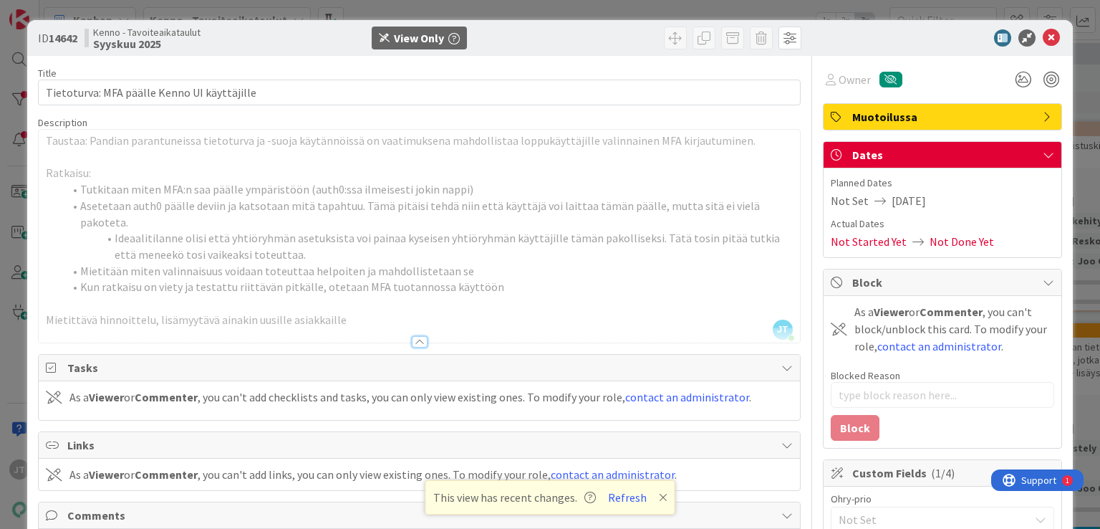
type textarea "x"
